Goal: Transaction & Acquisition: Download file/media

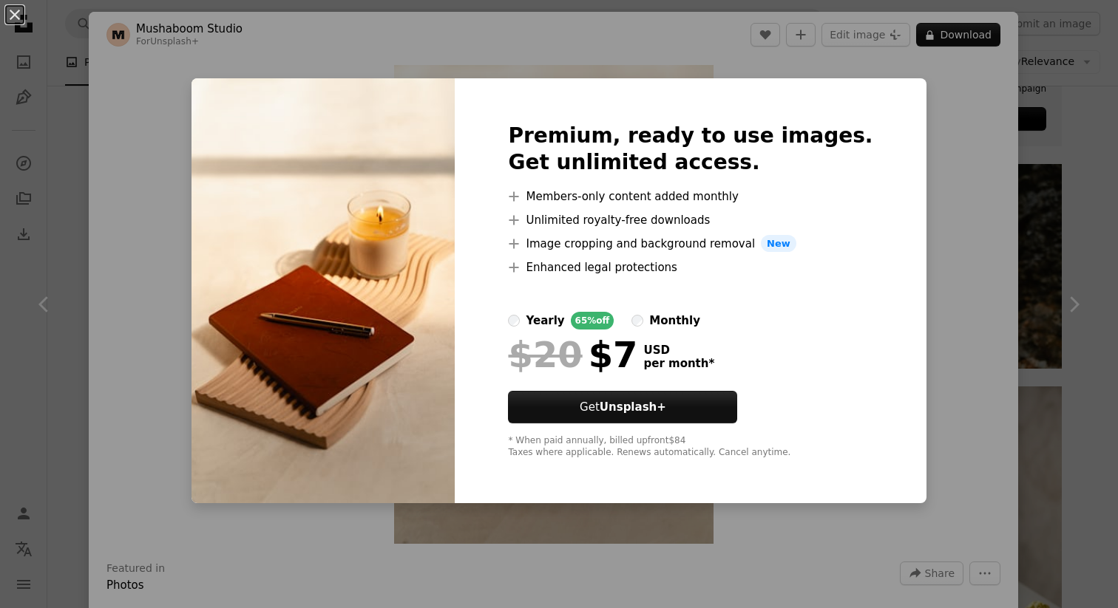
scroll to position [0, 54]
click at [569, 143] on h2 "Premium, ready to use images. Get unlimited access." at bounding box center [690, 149] width 364 height 53
click at [9, 18] on button "An X shape" at bounding box center [15, 15] width 18 height 18
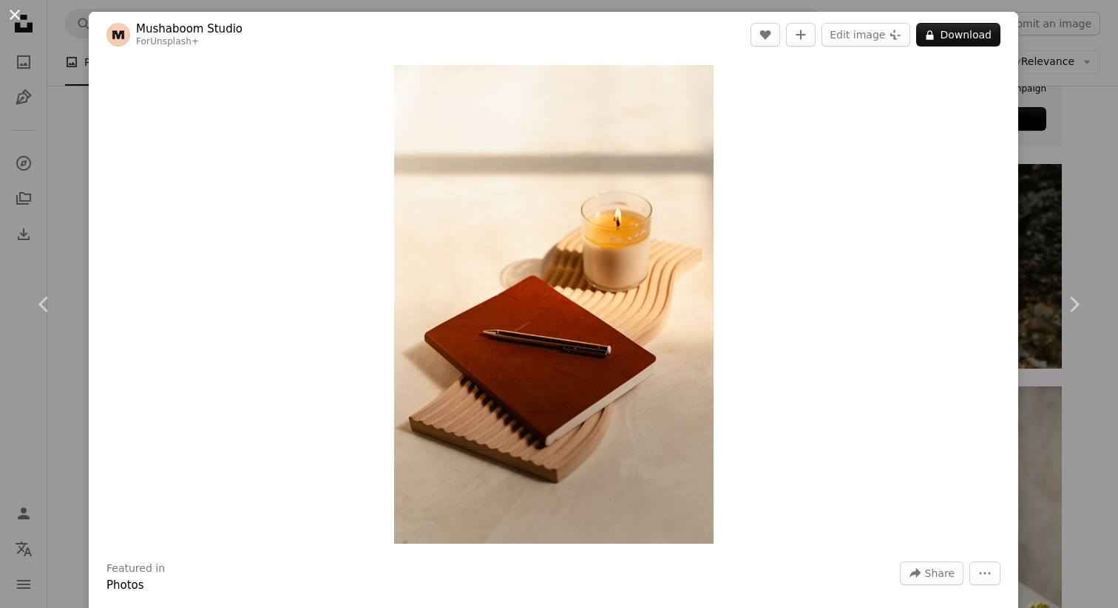
click at [16, 17] on button "An X shape" at bounding box center [15, 15] width 18 height 18
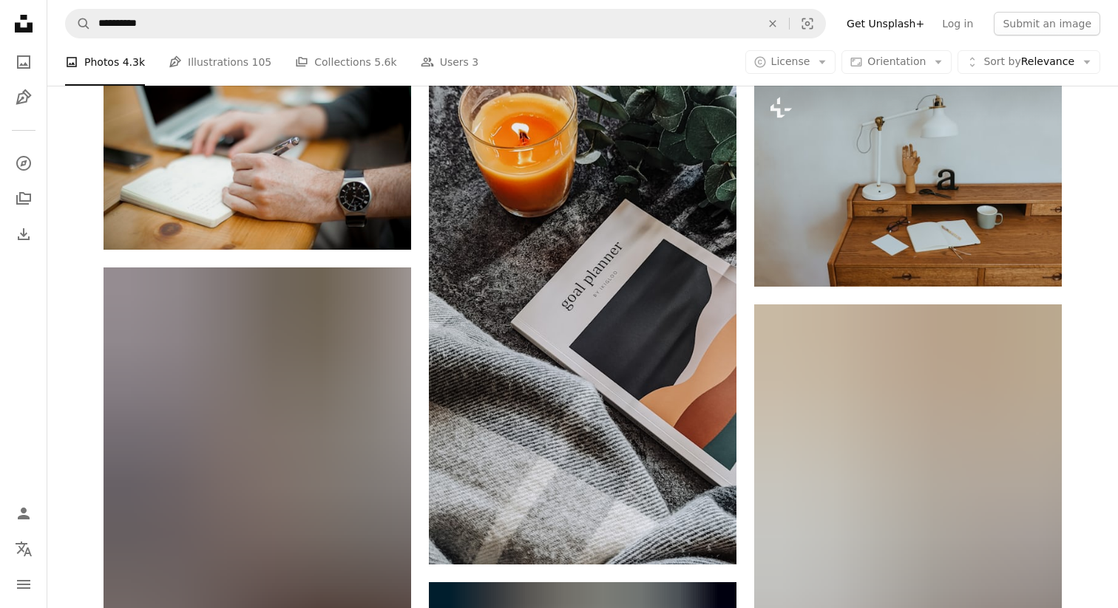
scroll to position [16567, 0]
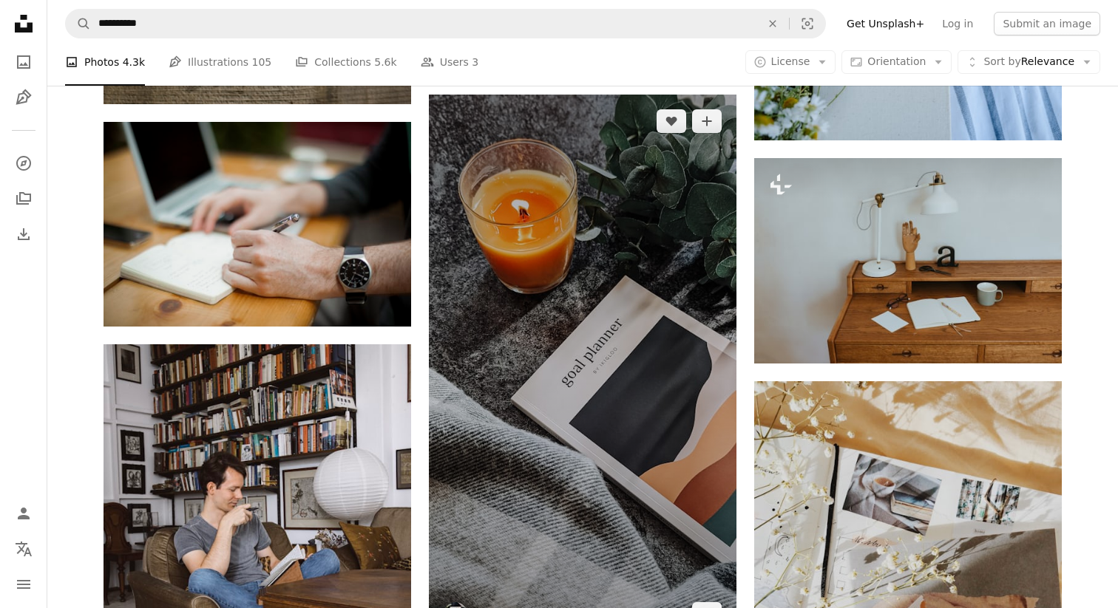
click at [578, 329] on img at bounding box center [582, 368] width 307 height 547
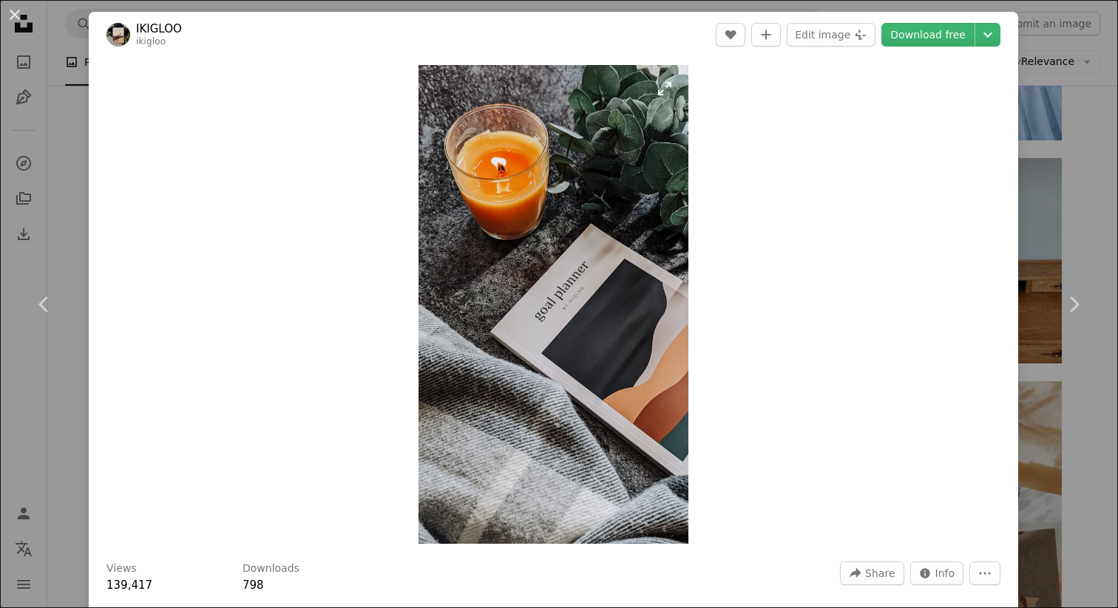
click at [526, 274] on img "Zoom in on this image" at bounding box center [553, 304] width 270 height 479
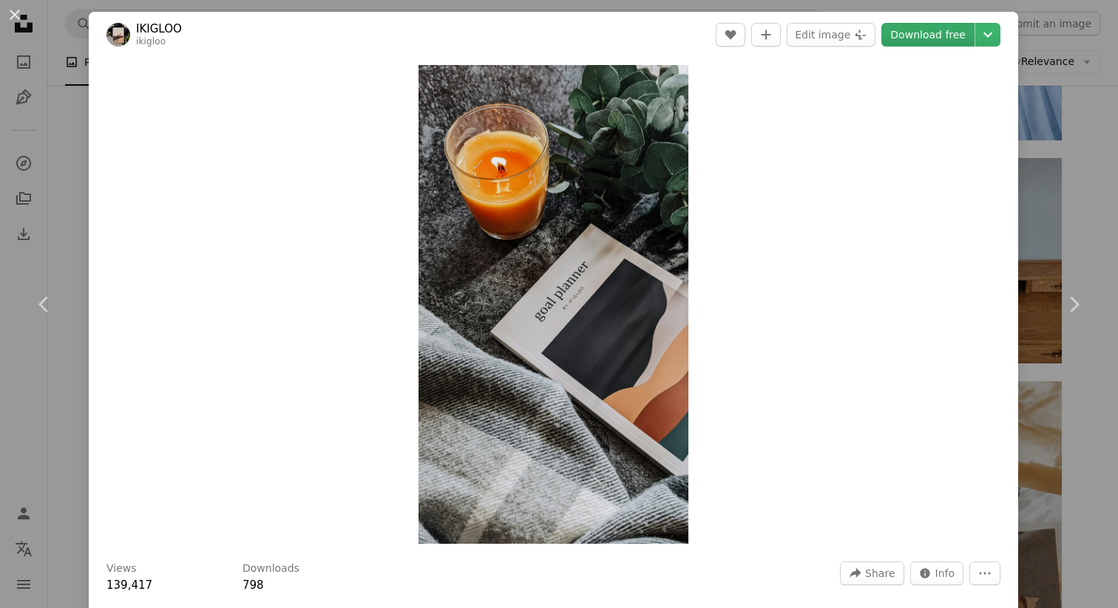
click at [948, 32] on link "Download free" at bounding box center [927, 35] width 93 height 24
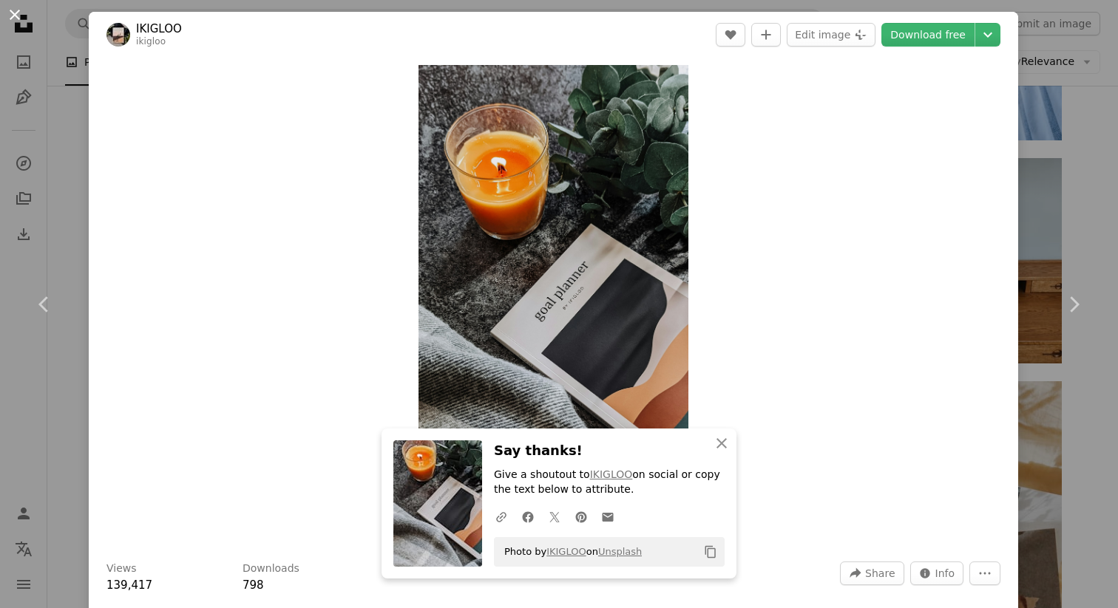
click at [18, 16] on button "An X shape" at bounding box center [15, 15] width 18 height 18
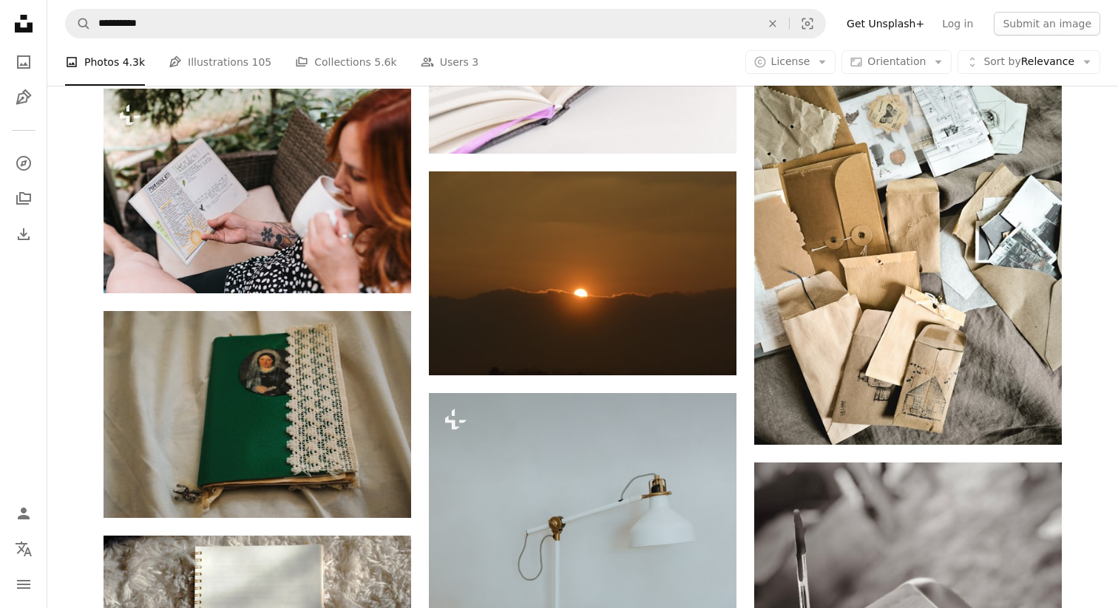
scroll to position [24297, 0]
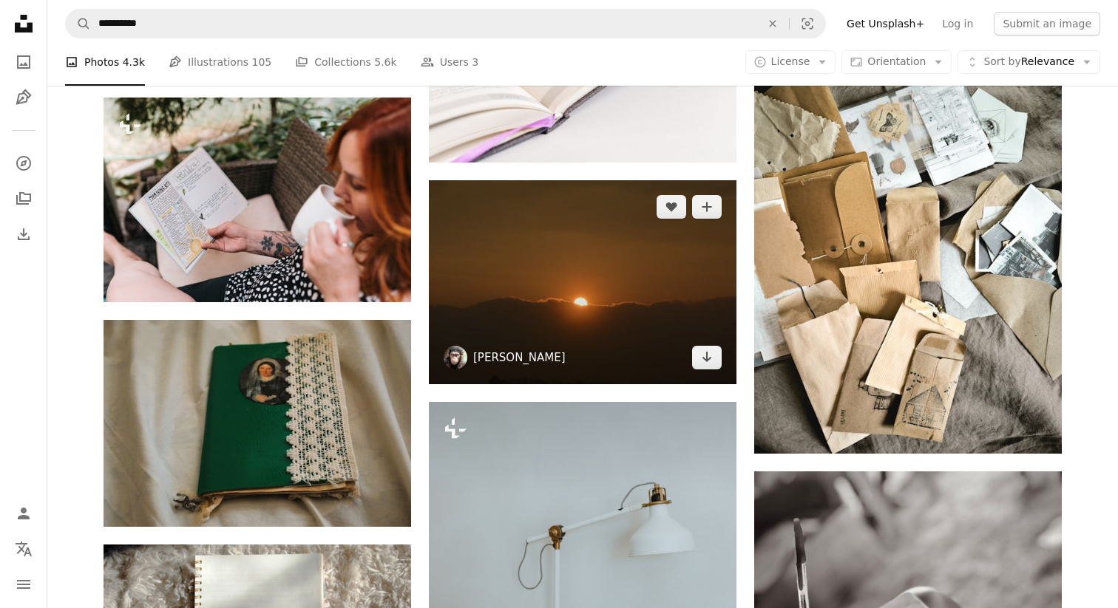
click at [524, 350] on link "[PERSON_NAME]" at bounding box center [519, 357] width 92 height 15
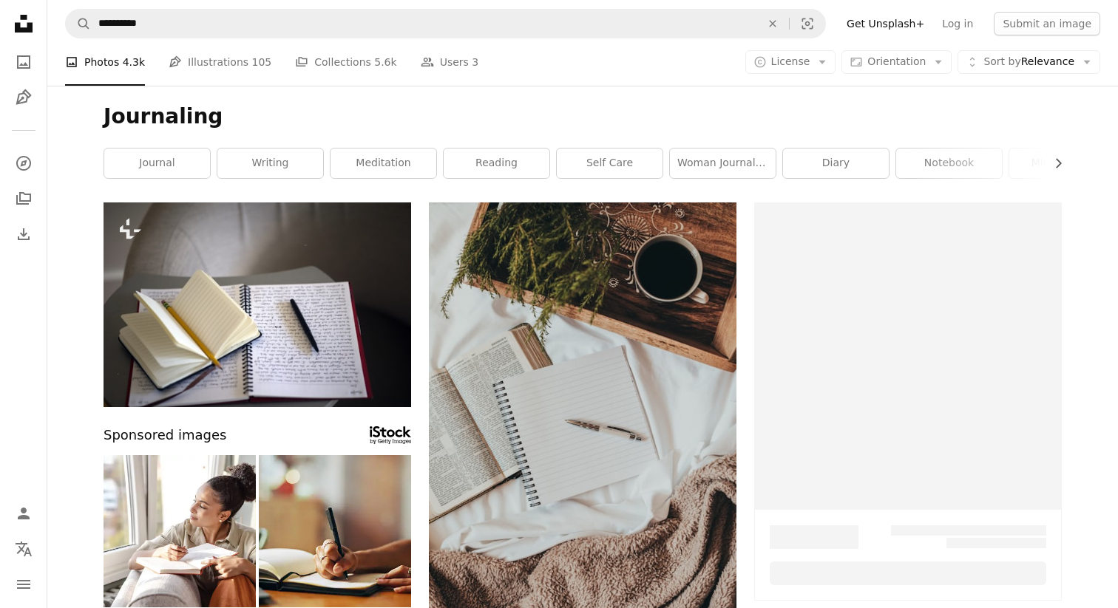
scroll to position [24297, 0]
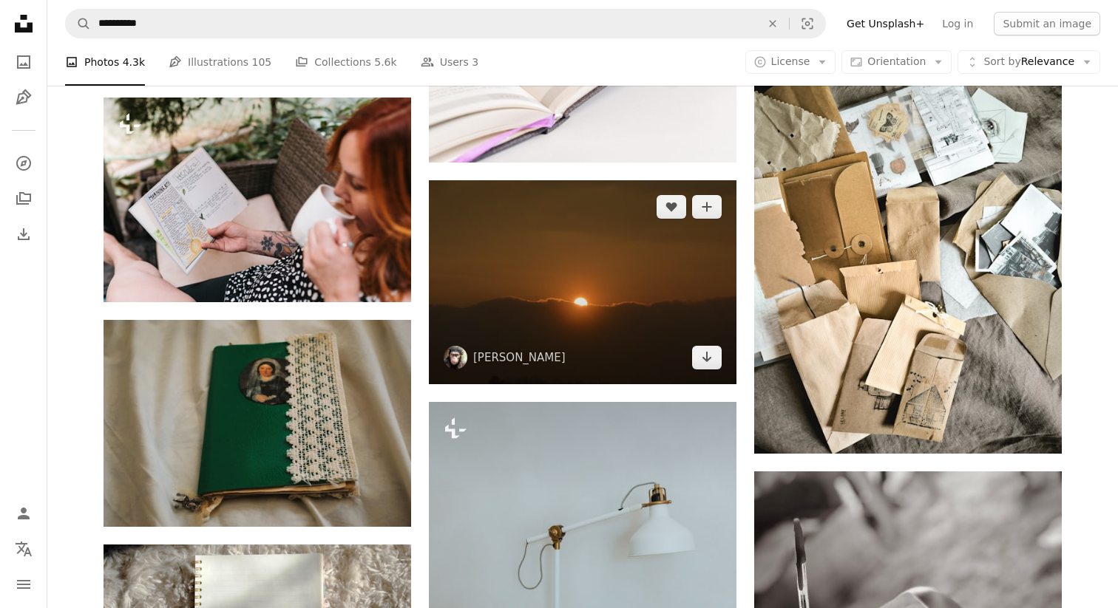
click at [505, 225] on img at bounding box center [582, 282] width 307 height 204
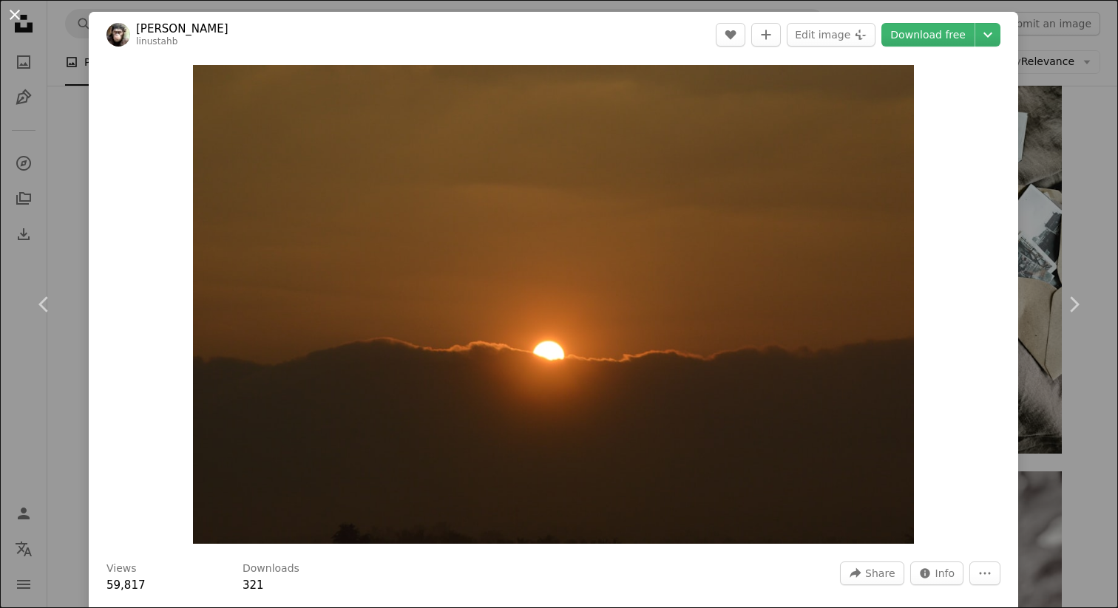
click at [9, 17] on button "An X shape" at bounding box center [15, 15] width 18 height 18
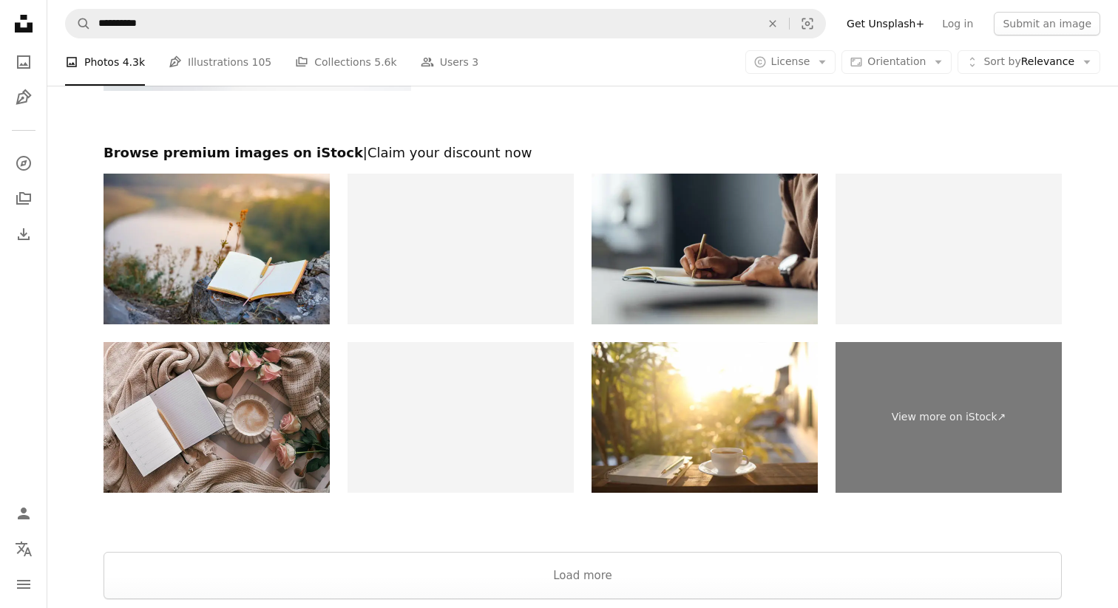
scroll to position [27386, 0]
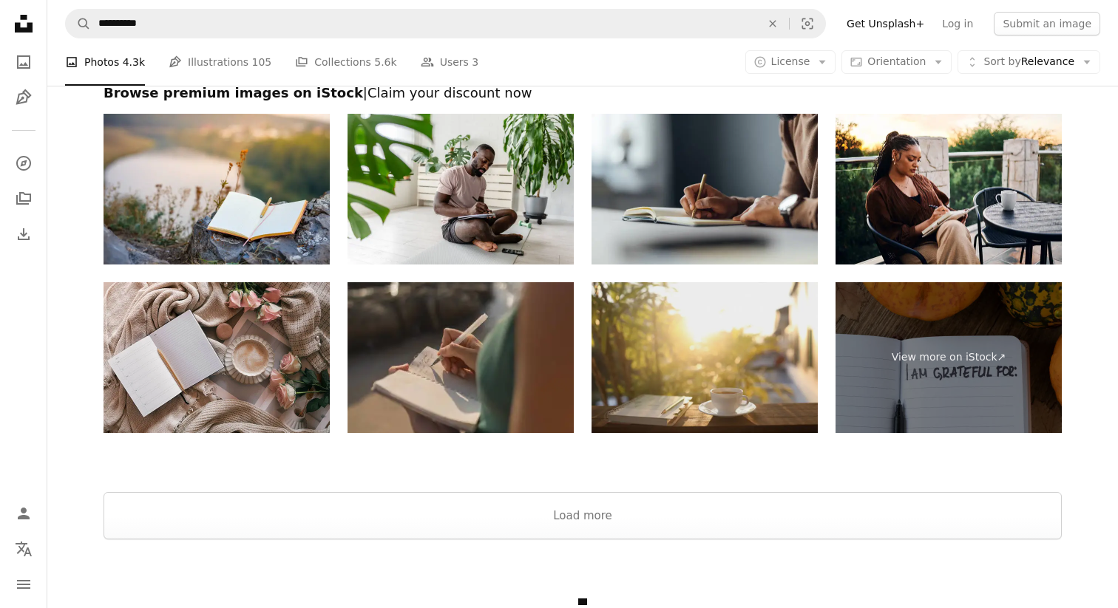
click at [730, 390] on img at bounding box center [704, 357] width 226 height 151
